Goal: Navigation & Orientation: Go to known website

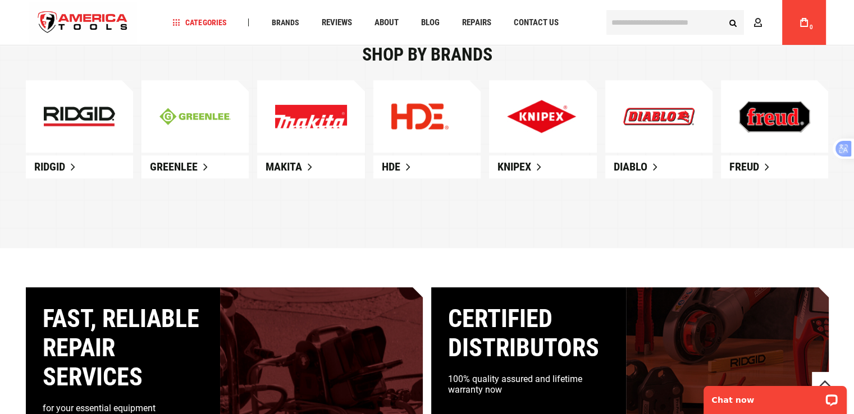
scroll to position [617, 0]
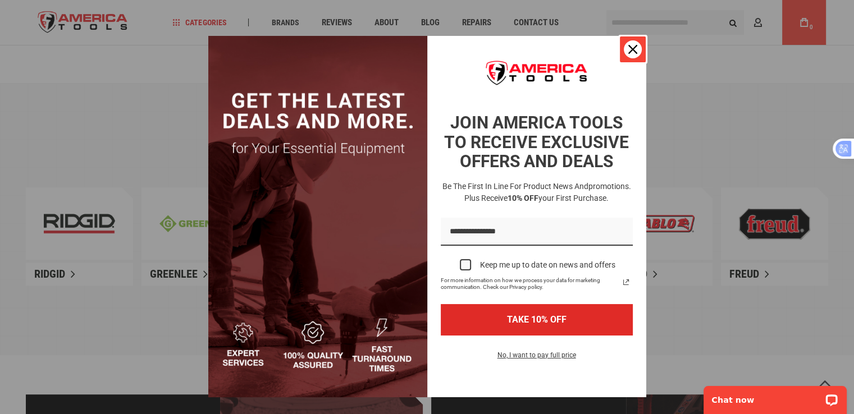
click at [624, 49] on div "Close" at bounding box center [633, 49] width 18 height 18
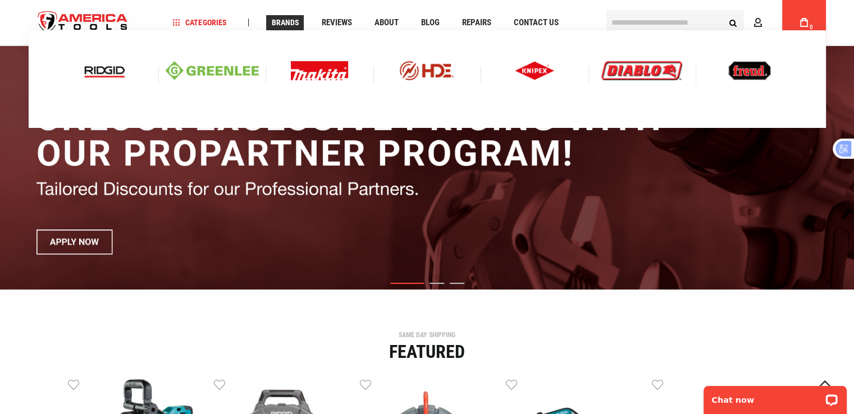
scroll to position [0, 0]
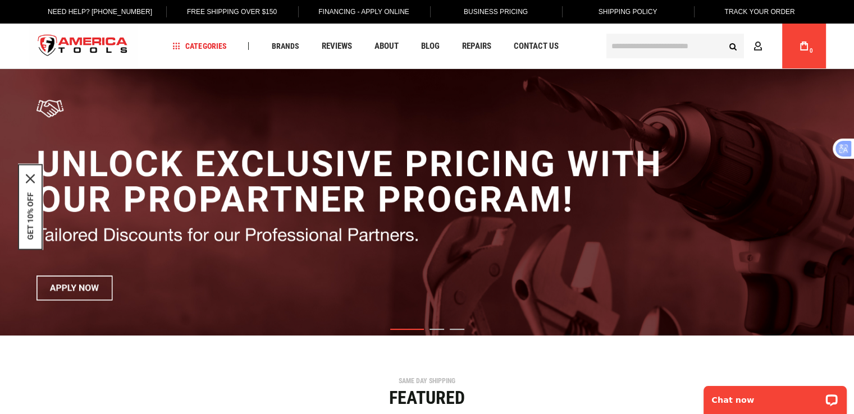
click at [63, 38] on img "store logo" at bounding box center [83, 46] width 109 height 42
